Goal: Task Accomplishment & Management: Use online tool/utility

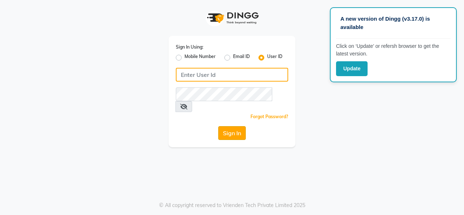
type input "crown123"
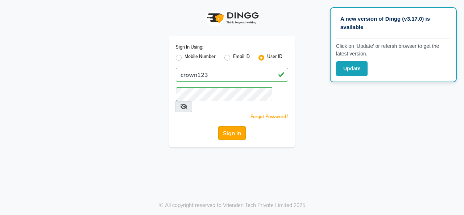
click at [240, 126] on button "Sign In" at bounding box center [232, 133] width 28 height 14
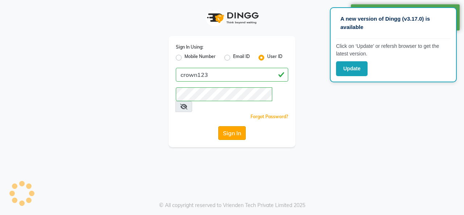
click at [240, 126] on button "Sign In" at bounding box center [232, 133] width 28 height 14
select select "service"
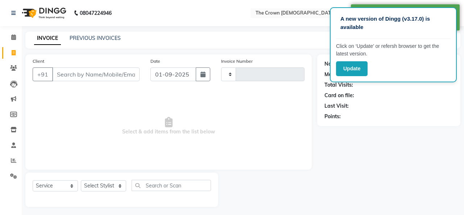
type input "1137"
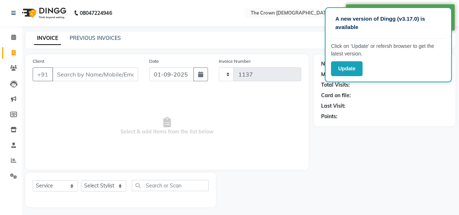
select select "7627"
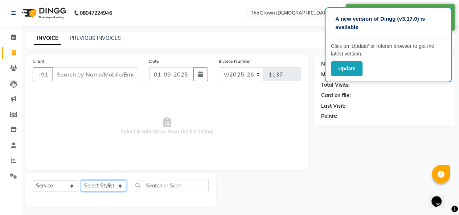
click at [96, 183] on select "Select Stylist [PERSON_NAME] [PERSON_NAME] [PERSON_NAME] [PERSON_NAME] [PERSON_…" at bounding box center [103, 185] width 45 height 11
select select "69593"
click at [81, 180] on select "Select Stylist [PERSON_NAME] [PERSON_NAME] [PERSON_NAME] [PERSON_NAME] [PERSON_…" at bounding box center [103, 185] width 45 height 11
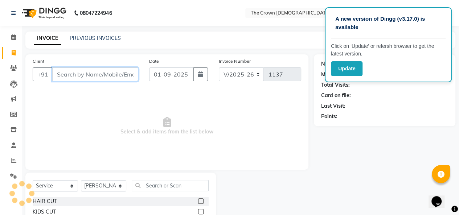
click at [81, 76] on input "Client" at bounding box center [95, 74] width 86 height 14
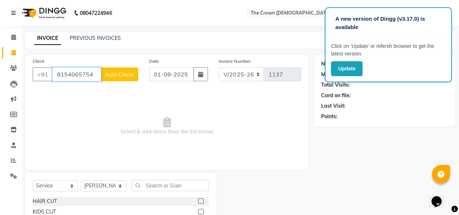
type input "8154065754"
click at [128, 74] on span "Add Client" at bounding box center [119, 74] width 29 height 7
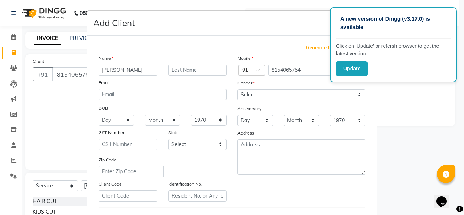
type input "[PERSON_NAME]"
click at [174, 70] on input "text" at bounding box center [197, 70] width 59 height 11
type input "[PERSON_NAME]"
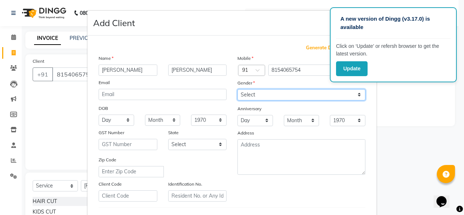
click at [264, 94] on select "Select [DEMOGRAPHIC_DATA] [DEMOGRAPHIC_DATA] Other Prefer Not To Say" at bounding box center [301, 94] width 128 height 11
select select "[DEMOGRAPHIC_DATA]"
click at [237, 89] on select "Select [DEMOGRAPHIC_DATA] [DEMOGRAPHIC_DATA] Other Prefer Not To Say" at bounding box center [301, 94] width 128 height 11
click at [384, 150] on ngb-modal-window "Add Client Generate Dummy Number Name [PERSON_NAME] Email DOB Day 01 02 03 04 0…" at bounding box center [232, 107] width 464 height 215
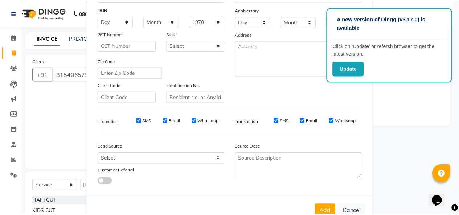
scroll to position [118, 0]
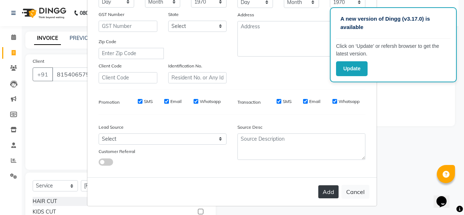
click at [323, 190] on button "Add" at bounding box center [328, 191] width 20 height 13
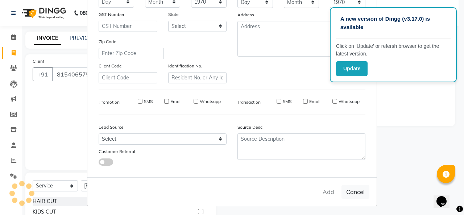
select select
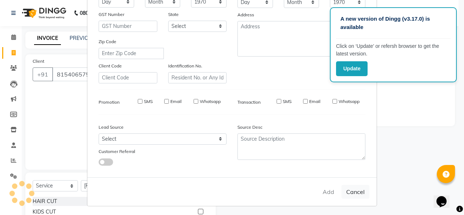
select select
checkbox input "false"
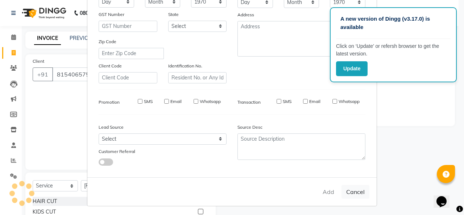
checkbox input "false"
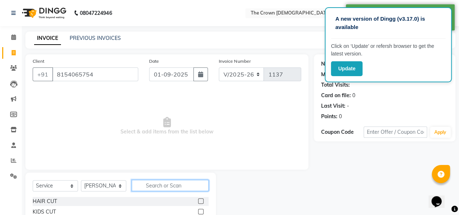
click at [146, 184] on input "text" at bounding box center [170, 185] width 77 height 11
type input "hair"
click at [198, 211] on label at bounding box center [200, 211] width 5 height 5
click at [198, 211] on input "checkbox" at bounding box center [200, 212] width 5 height 5
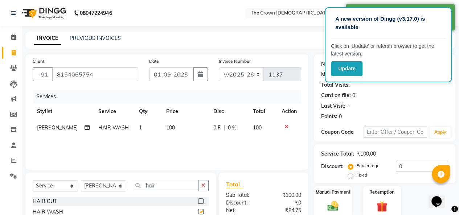
checkbox input "false"
click at [319, 200] on div "Manual Payment" at bounding box center [333, 201] width 40 height 33
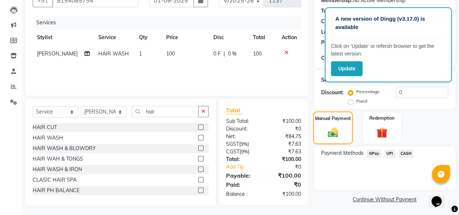
scroll to position [75, 0]
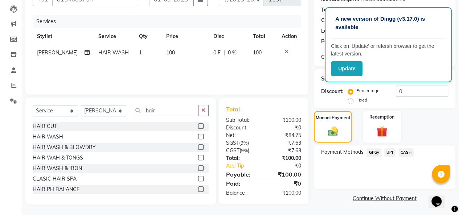
click at [409, 152] on span "CASH" at bounding box center [406, 152] width 16 height 8
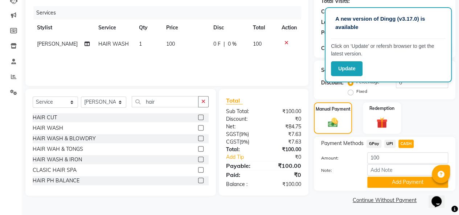
scroll to position [85, 0]
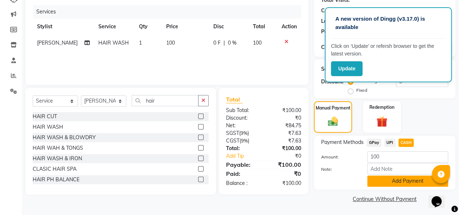
click at [385, 183] on button "Add Payment" at bounding box center [407, 180] width 81 height 11
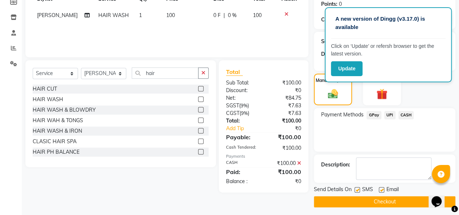
scroll to position [115, 0]
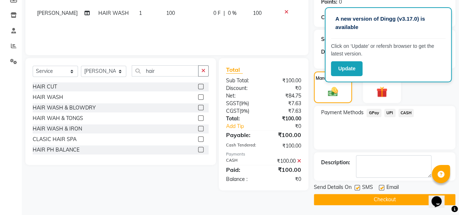
click at [380, 187] on label at bounding box center [380, 187] width 5 height 5
click at [380, 187] on input "checkbox" at bounding box center [380, 188] width 5 height 5
checkbox input "false"
click at [368, 200] on button "Checkout" at bounding box center [384, 199] width 141 height 11
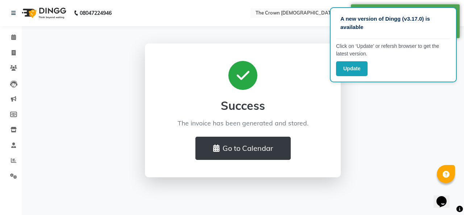
click at [243, 163] on div "Success The invoice has been generated and stored. Go to Calendar" at bounding box center [243, 111] width 196 height 134
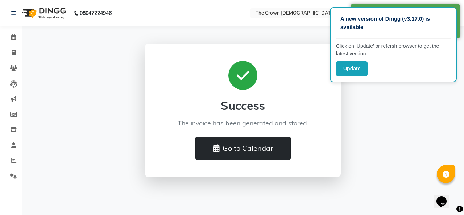
click at [244, 149] on button "Go to Calendar" at bounding box center [242, 148] width 95 height 23
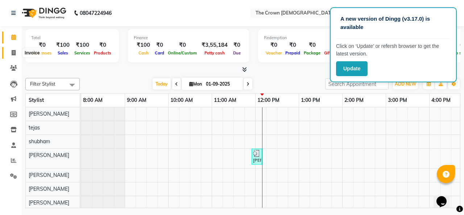
click at [12, 53] on icon at bounding box center [14, 52] width 4 height 5
select select "service"
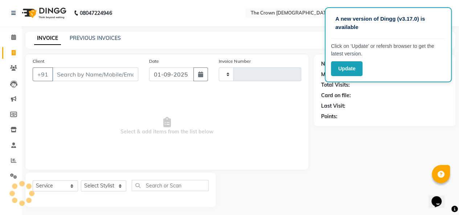
type input "1138"
select select "7627"
